Goal: Task Accomplishment & Management: Use online tool/utility

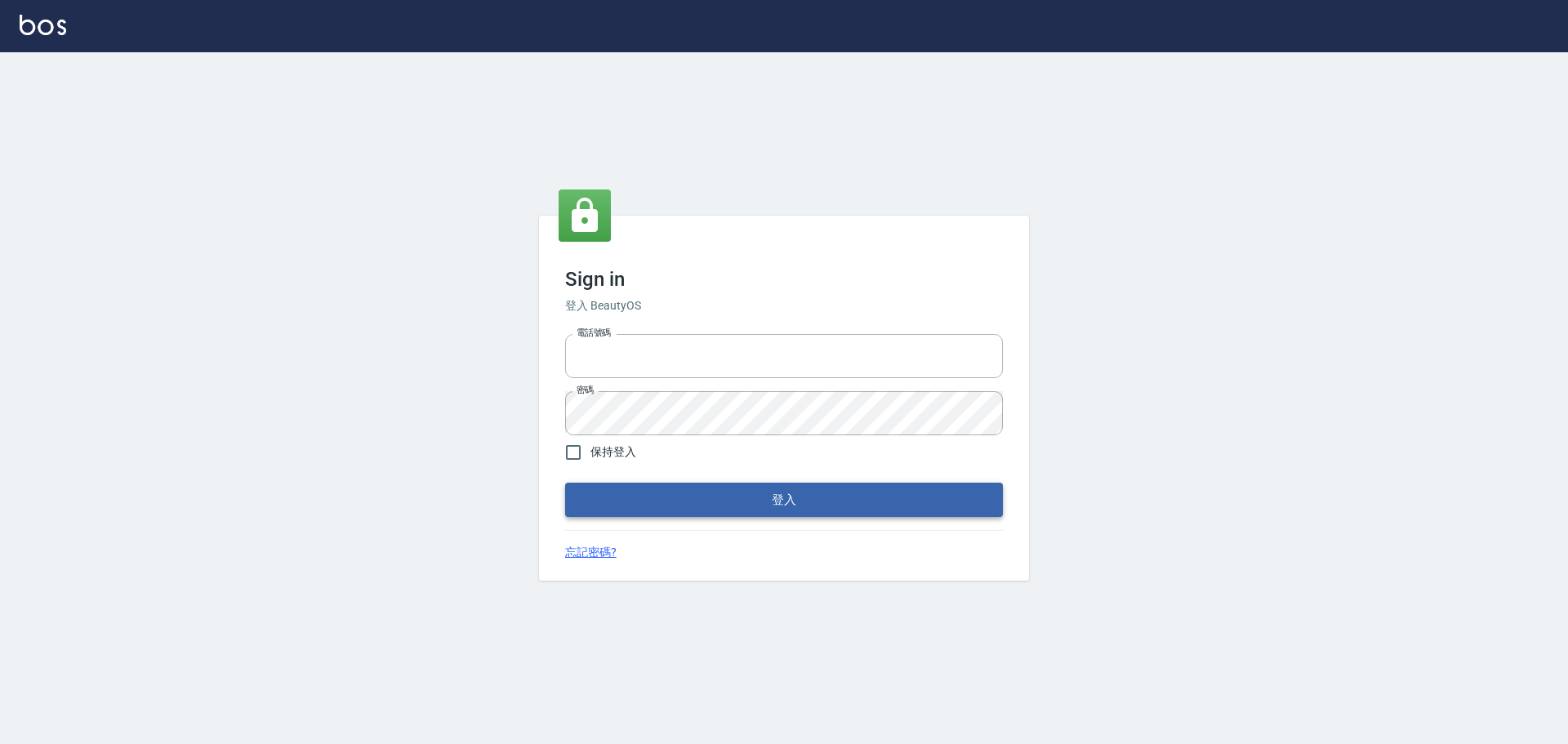
type input "0976570099"
click at [847, 495] on button "登入" at bounding box center [783, 499] width 437 height 34
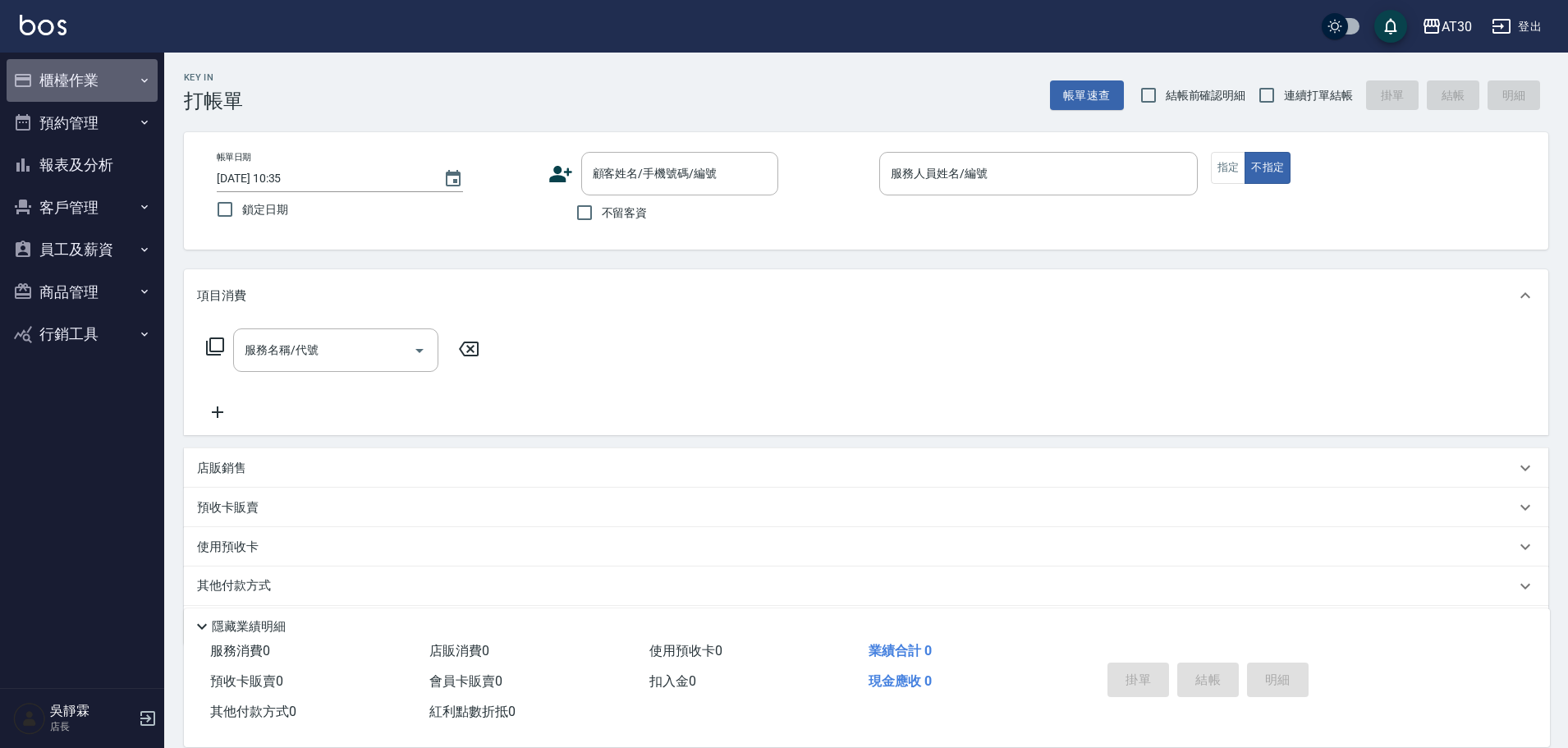
click at [96, 75] on button "櫃檯作業" at bounding box center [82, 80] width 151 height 43
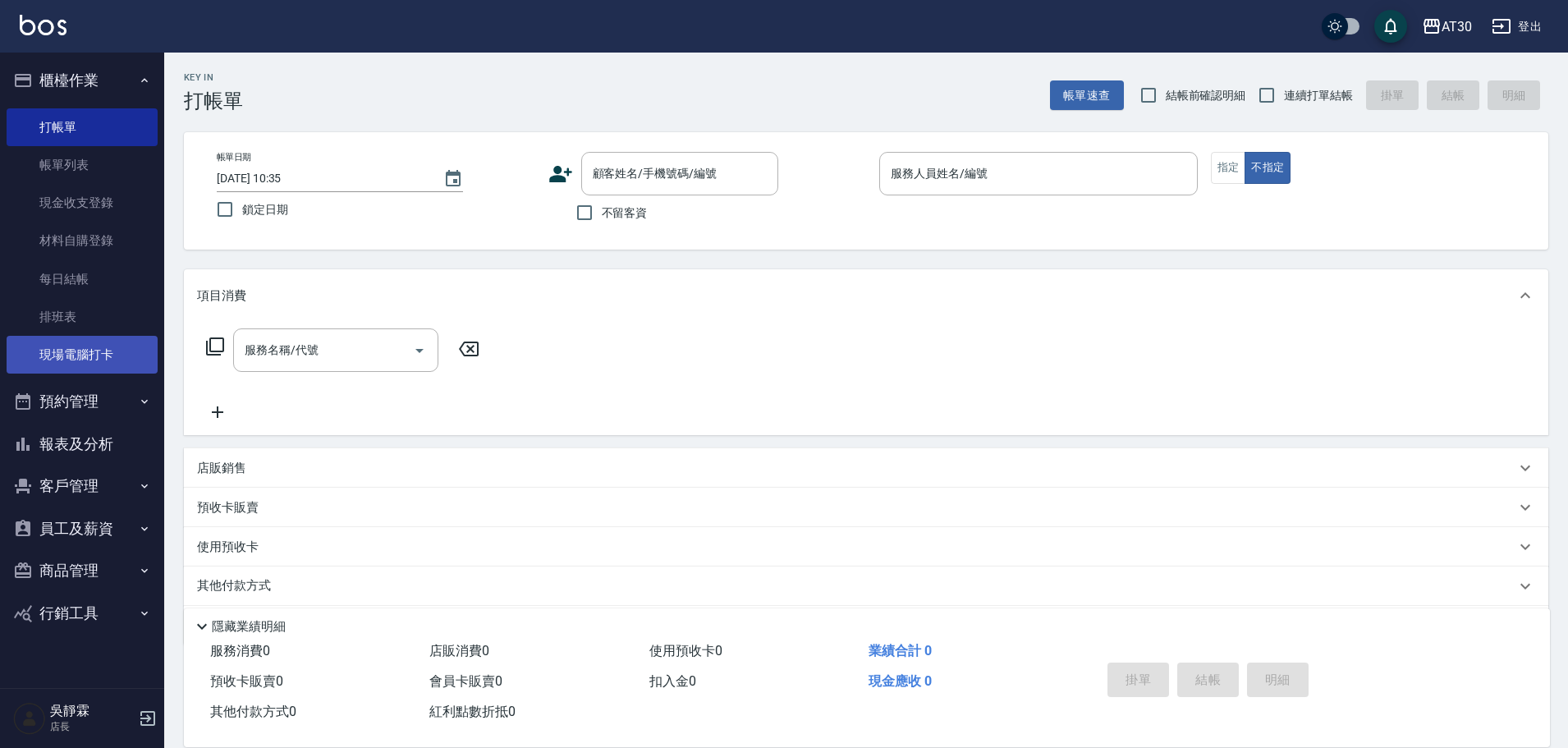
drag, startPoint x: 105, startPoint y: 343, endPoint x: 115, endPoint y: 344, distance: 10.0
click at [105, 343] on link "現場電腦打卡" at bounding box center [82, 354] width 151 height 38
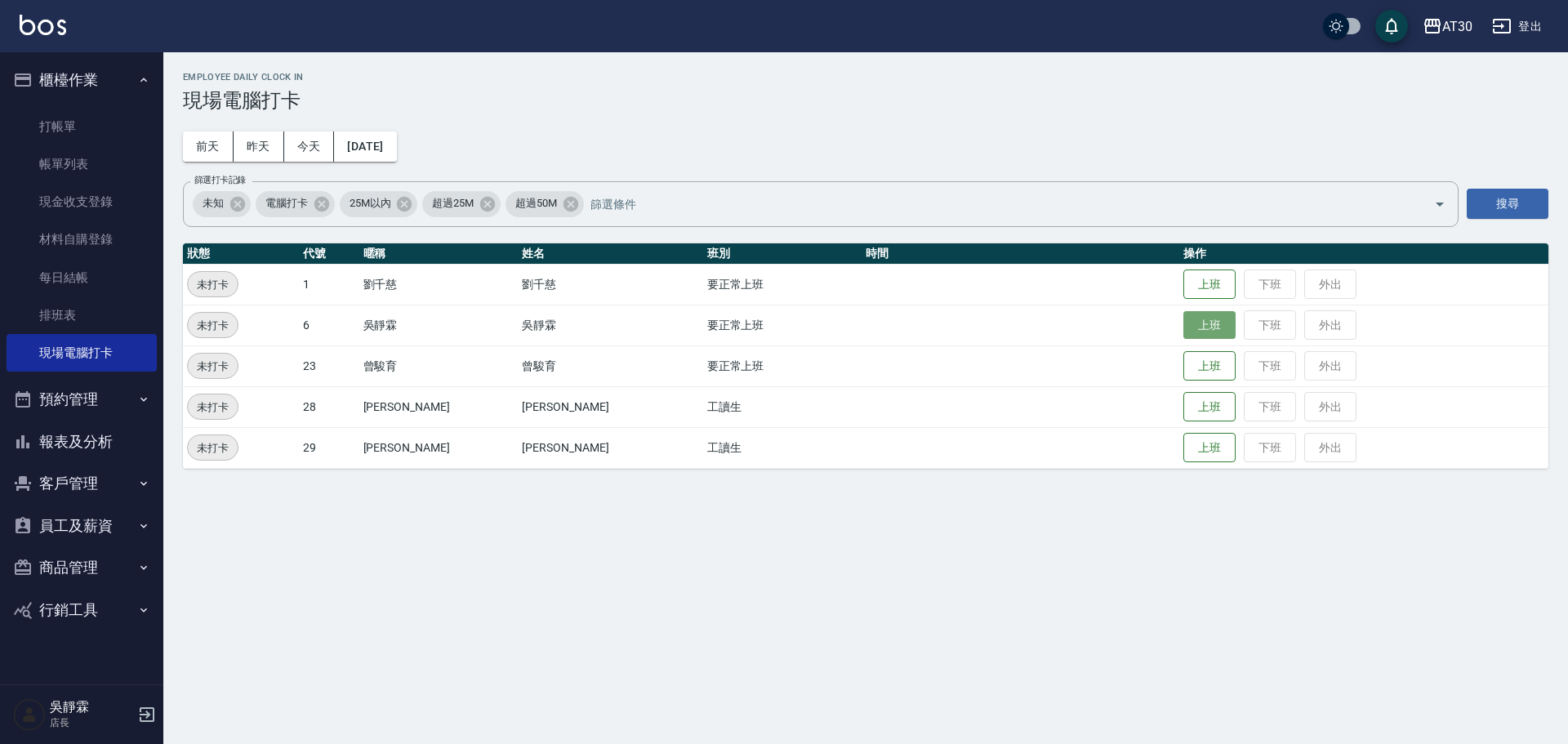
click at [1184, 312] on button "上班" at bounding box center [1210, 325] width 53 height 29
click at [1186, 290] on button "上班" at bounding box center [1210, 285] width 53 height 29
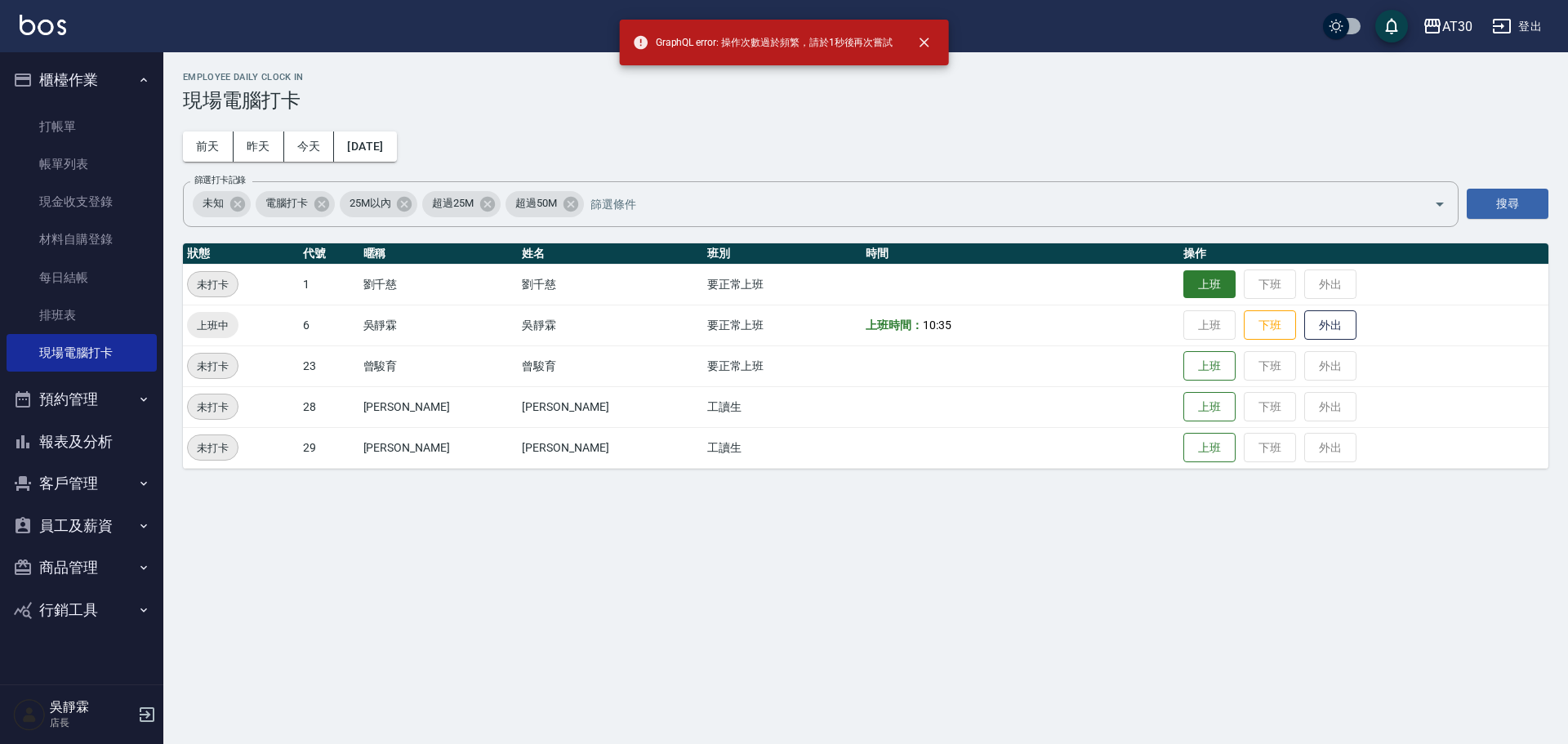
click at [1186, 290] on button "上班" at bounding box center [1210, 285] width 53 height 29
